Goal: Navigation & Orientation: Find specific page/section

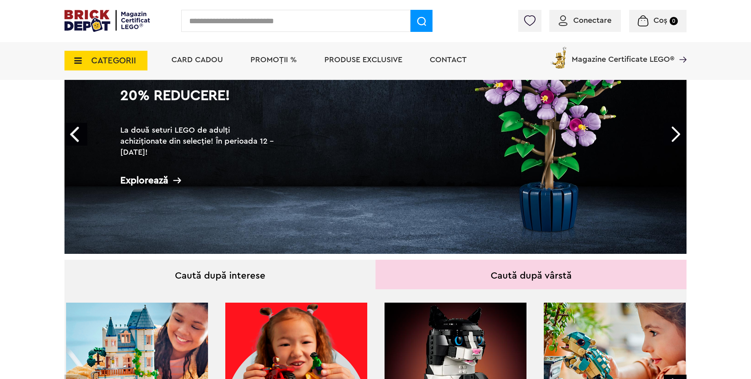
scroll to position [118, 0]
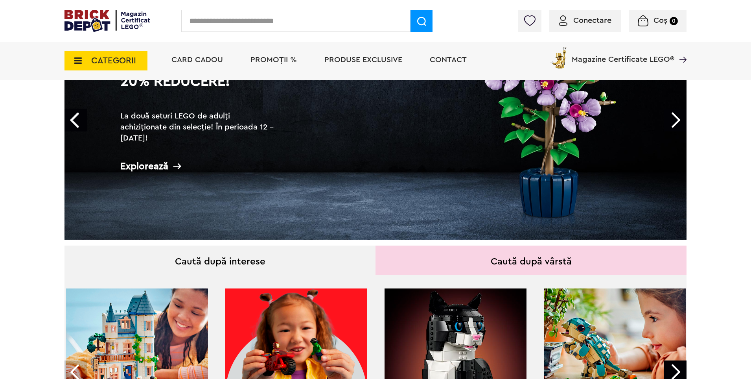
click at [127, 62] on span "CATEGORII" at bounding box center [113, 60] width 45 height 9
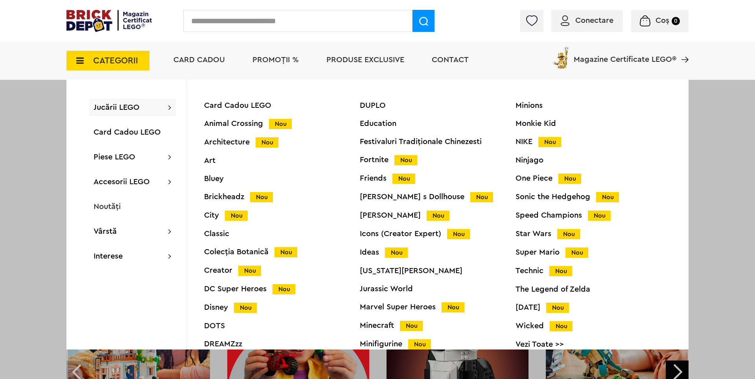
click at [215, 214] on div "City Nou" at bounding box center [282, 215] width 156 height 8
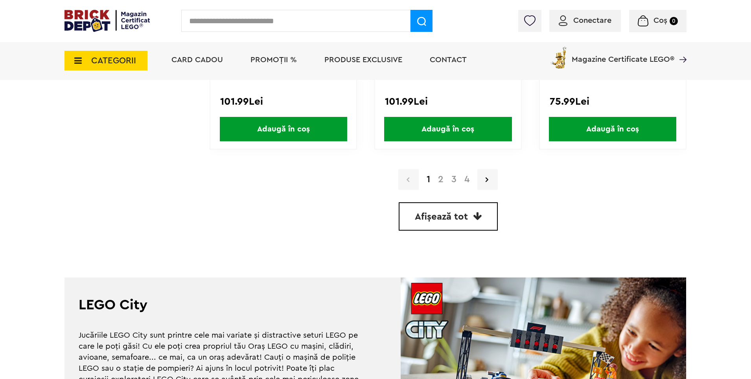
scroll to position [2359, 0]
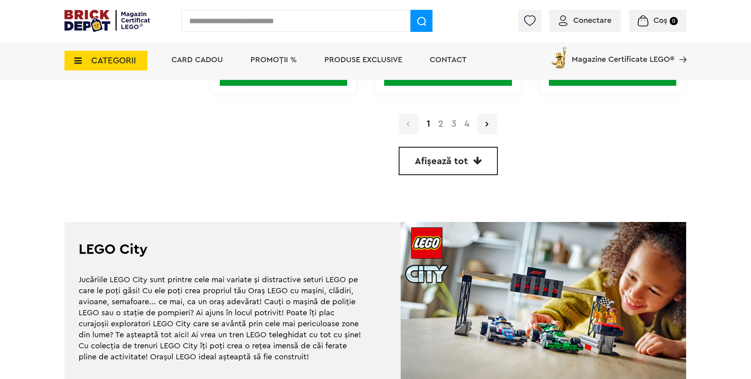
click at [440, 125] on link "2" at bounding box center [440, 123] width 13 height 9
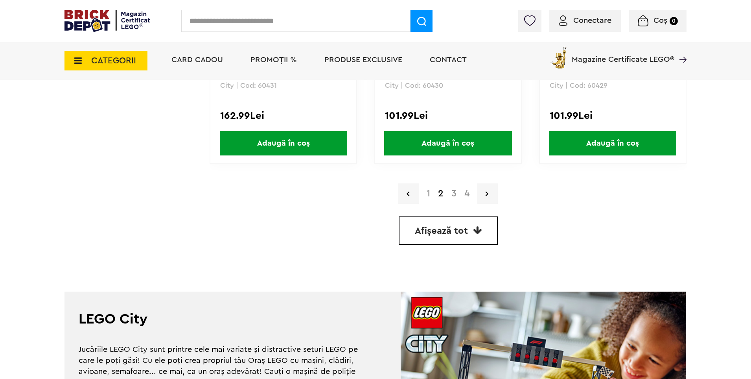
scroll to position [2320, 0]
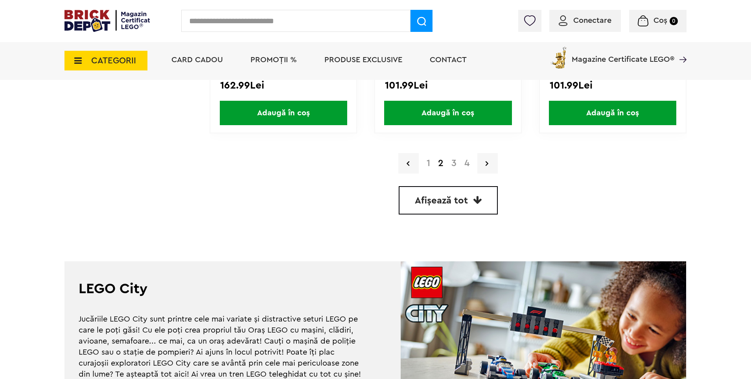
click at [456, 166] on link "3" at bounding box center [453, 162] width 13 height 9
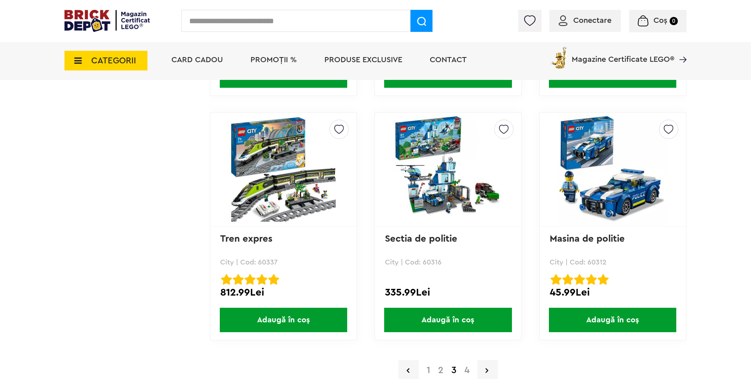
scroll to position [2222, 0]
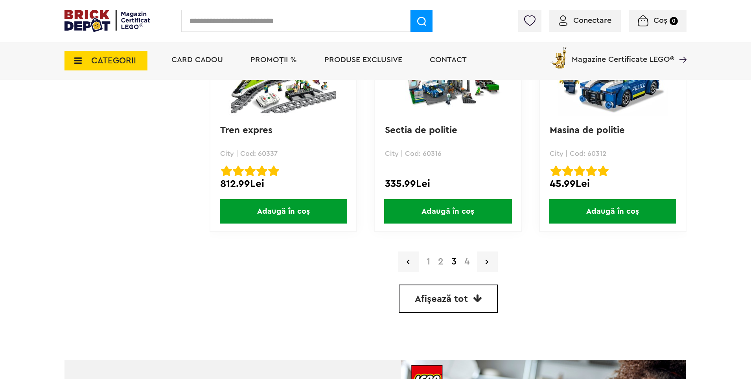
click at [464, 264] on link "4" at bounding box center [466, 261] width 13 height 9
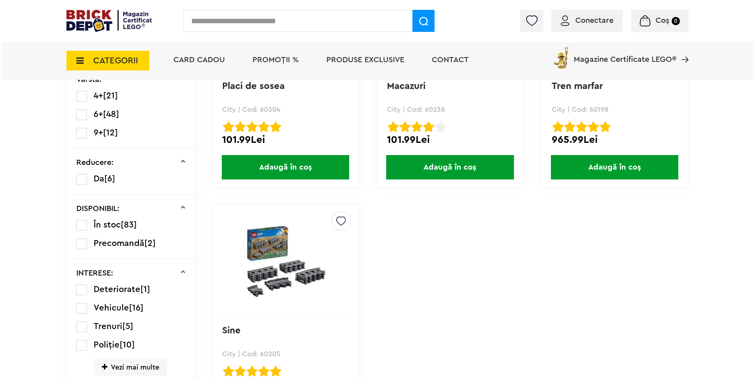
scroll to position [275, 0]
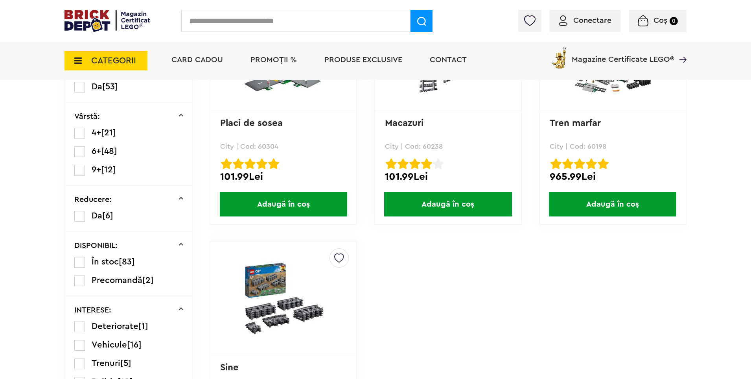
click at [118, 64] on span "CATEGORII" at bounding box center [113, 60] width 45 height 9
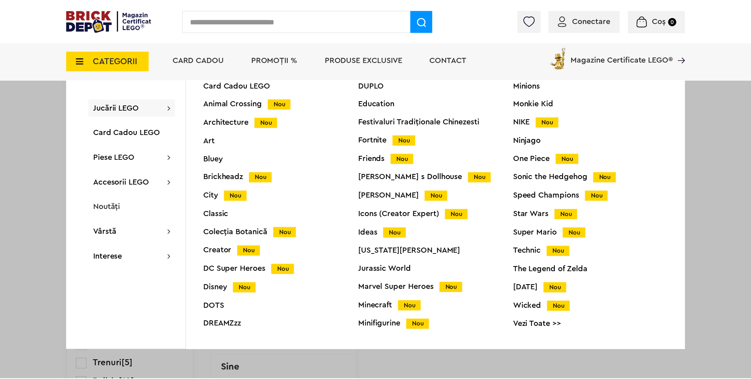
scroll to position [31, 0]
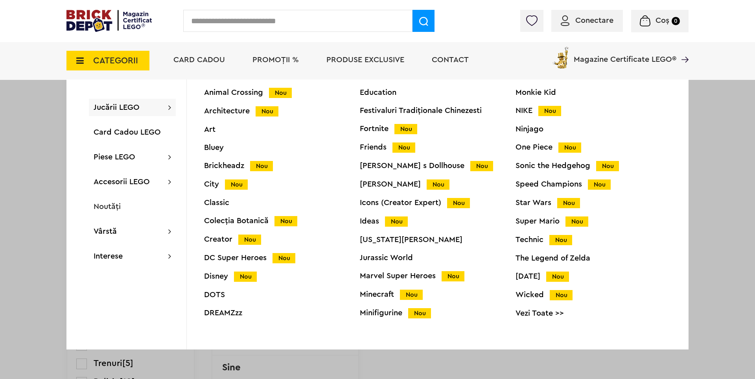
click at [536, 186] on div "Speed Champions Nou" at bounding box center [593, 184] width 156 height 8
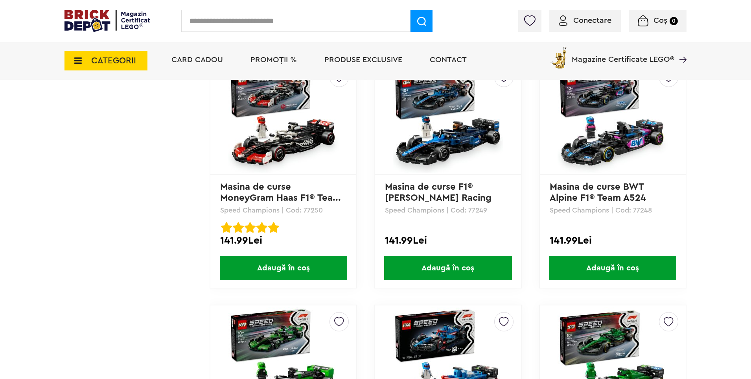
scroll to position [590, 0]
